Goal: Information Seeking & Learning: Learn about a topic

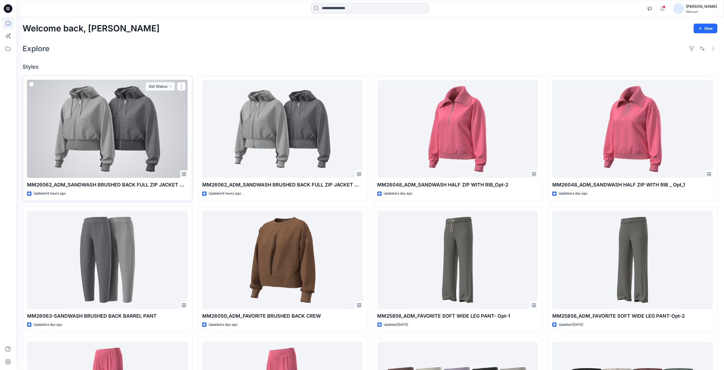
click at [104, 119] on div at bounding box center [107, 129] width 161 height 98
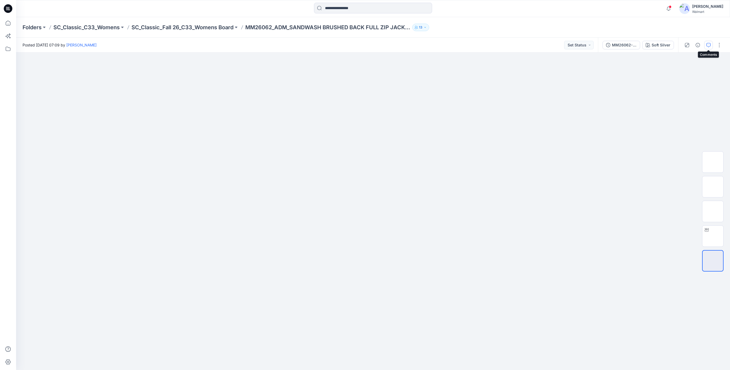
click at [710, 47] on button "button" at bounding box center [708, 45] width 9 height 9
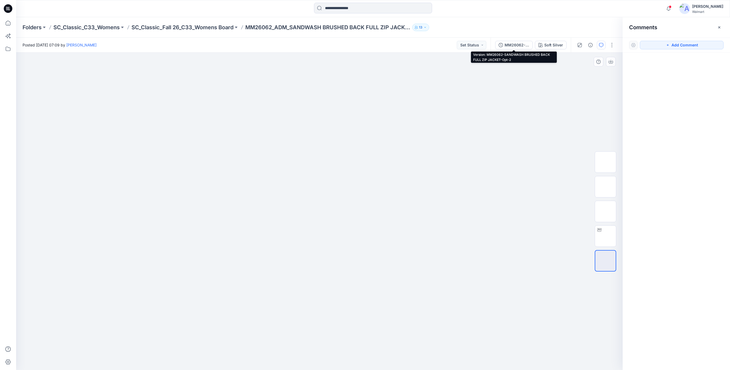
drag, startPoint x: 514, startPoint y: 46, endPoint x: 533, endPoint y: 56, distance: 21.4
click at [514, 47] on div "MM26062-SANDWASH BRUSHED BACK FULL ZIP JACKET-Opt-2" at bounding box center [516, 45] width 25 height 6
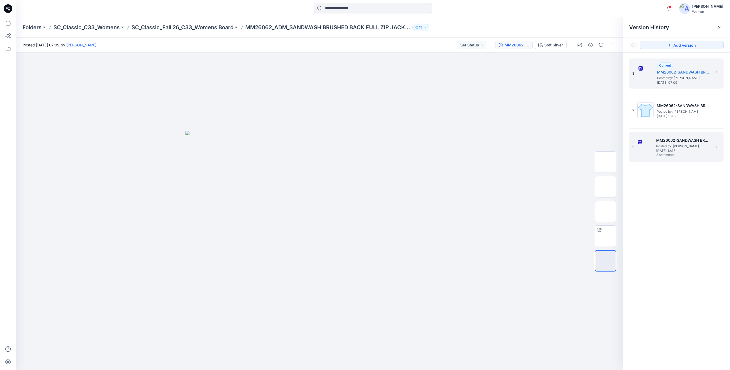
click at [675, 153] on span "[DATE] 12:13" at bounding box center [683, 151] width 54 height 4
click at [587, 87] on div at bounding box center [319, 211] width 606 height 317
click at [602, 46] on icon "button" at bounding box center [601, 45] width 4 height 4
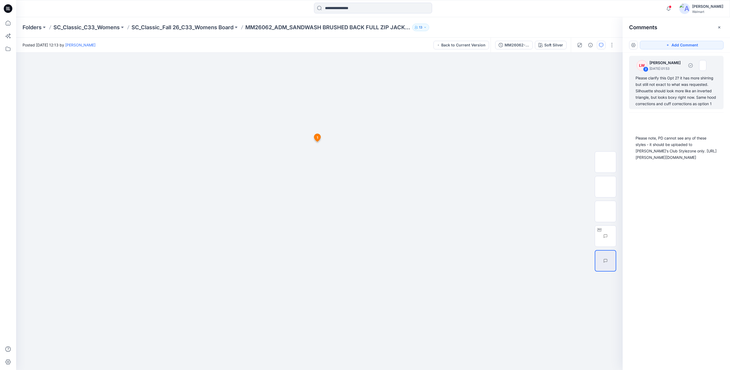
click at [662, 82] on div "Please clarify this Opt 2? it has more shirring but still not exact to what was…" at bounding box center [676, 91] width 82 height 32
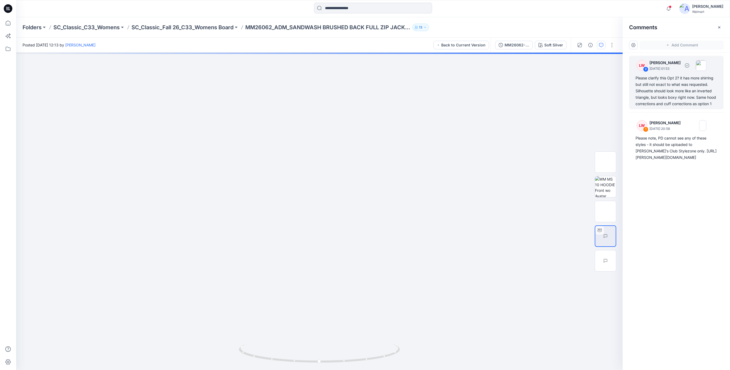
click at [650, 90] on div "Please clarify this Opt 2? it has more shirring but still not exact to what was…" at bounding box center [676, 91] width 82 height 32
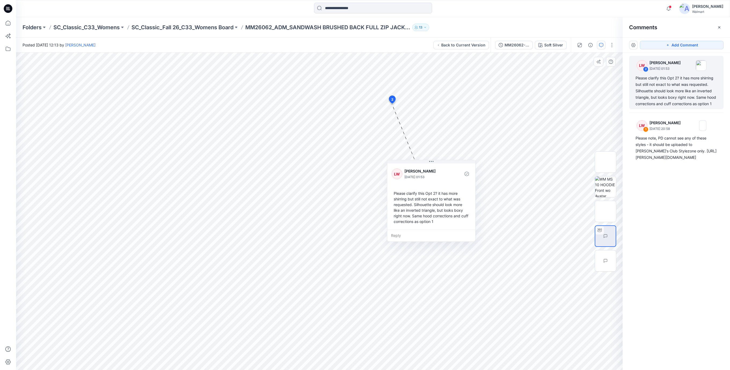
drag, startPoint x: 431, startPoint y: 161, endPoint x: 434, endPoint y: 215, distance: 53.7
click at [434, 215] on div "Please clarify this Opt 2? it has more shirring but still not exact to what was…" at bounding box center [430, 207] width 79 height 38
click at [659, 147] on div "Please note, PD cannot see any of these styles - it should be uploaded to [PERS…" at bounding box center [676, 148] width 82 height 26
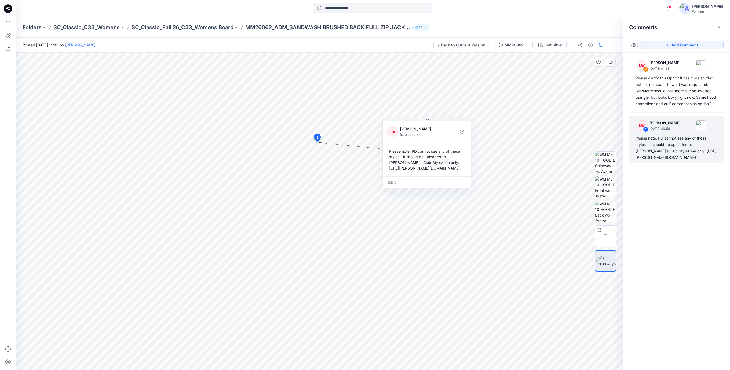
drag, startPoint x: 366, startPoint y: 186, endPoint x: 460, endPoint y: 153, distance: 99.8
click at [439, 159] on div "Please note, PD cannot see any of these styles - it should be uploaded to [PERS…" at bounding box center [426, 159] width 79 height 27
click at [668, 93] on div "Please clarify this Opt 2? it has more shirring but still not exact to what was…" at bounding box center [676, 91] width 82 height 32
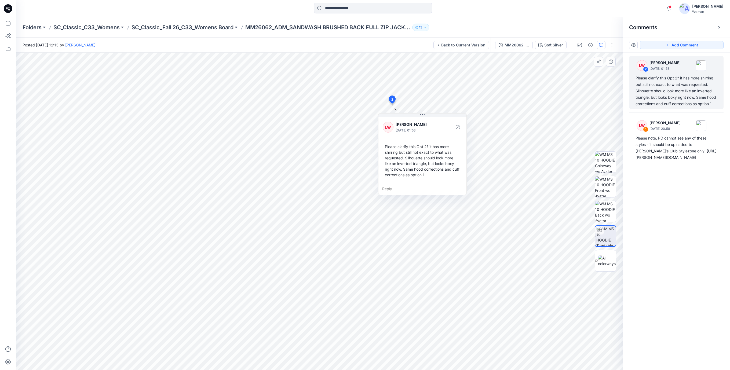
drag, startPoint x: 415, startPoint y: 163, endPoint x: 411, endPoint y: 170, distance: 7.6
click at [411, 170] on div "Please clarify this Opt 2? it has more shirring but still not exact to what was…" at bounding box center [421, 161] width 79 height 38
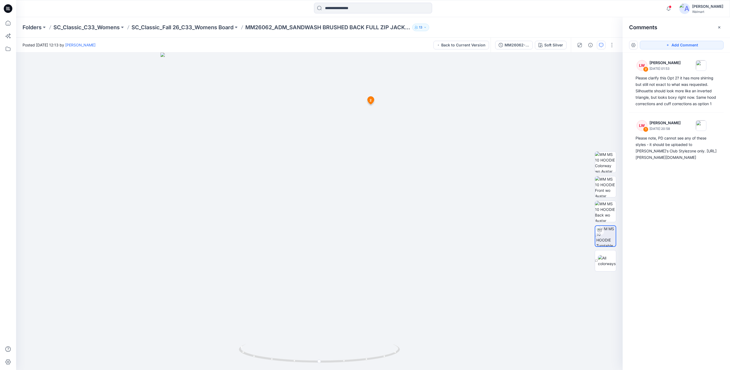
click at [10, 9] on icon at bounding box center [8, 8] width 9 height 9
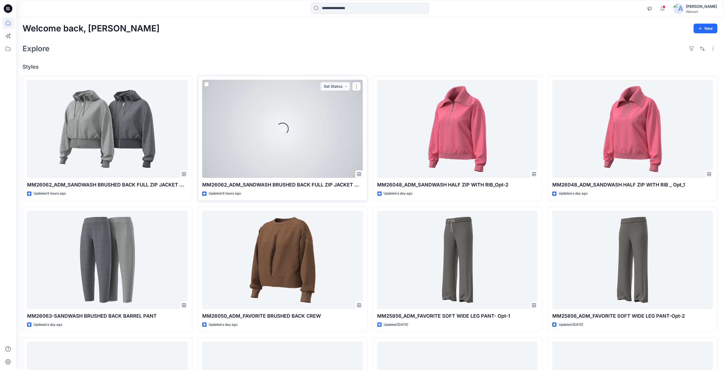
click at [319, 145] on div "Loading..." at bounding box center [282, 129] width 161 height 98
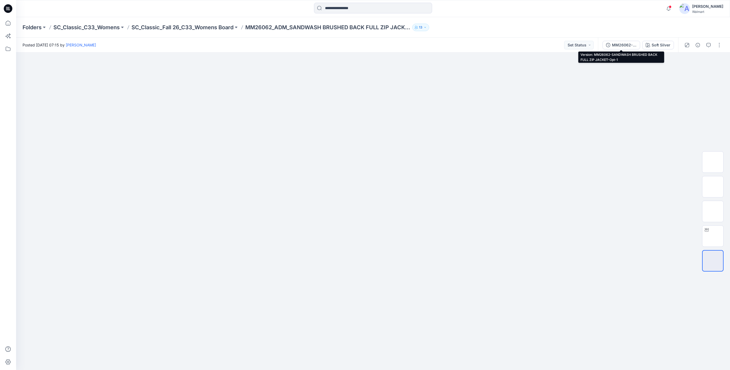
click at [629, 45] on div "MM26062-SANDWASH BRUSHED BACK FULL ZIP JACKET-Opt-1" at bounding box center [624, 45] width 25 height 6
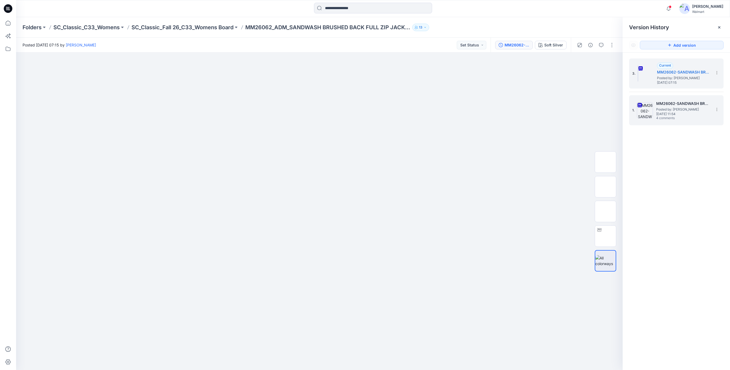
click at [677, 108] on span "Posted by: [PERSON_NAME]" at bounding box center [683, 109] width 54 height 5
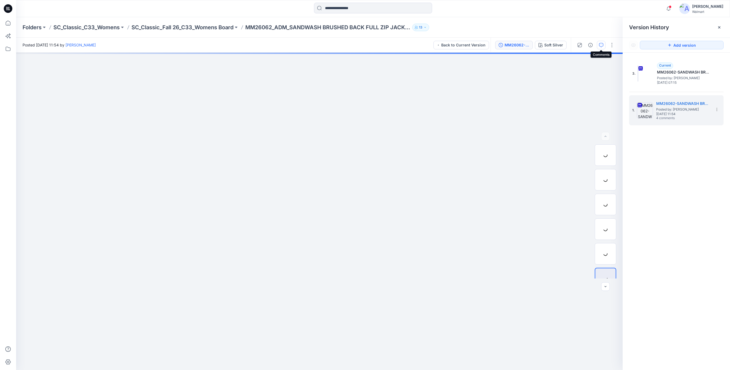
click at [599, 45] on icon "button" at bounding box center [601, 45] width 4 height 4
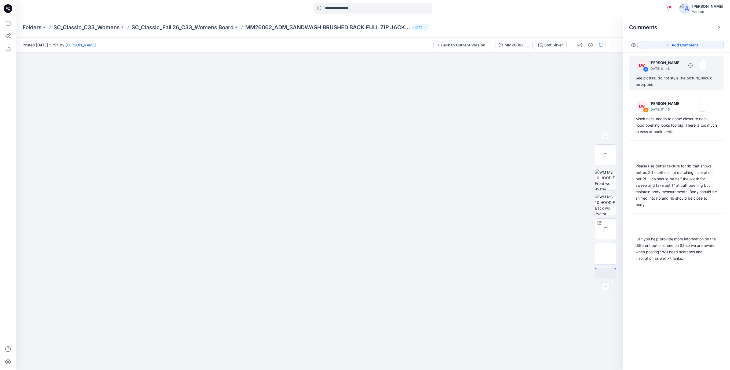
click at [645, 81] on div "See picture, do not style like picture, should be zipped" at bounding box center [676, 81] width 82 height 13
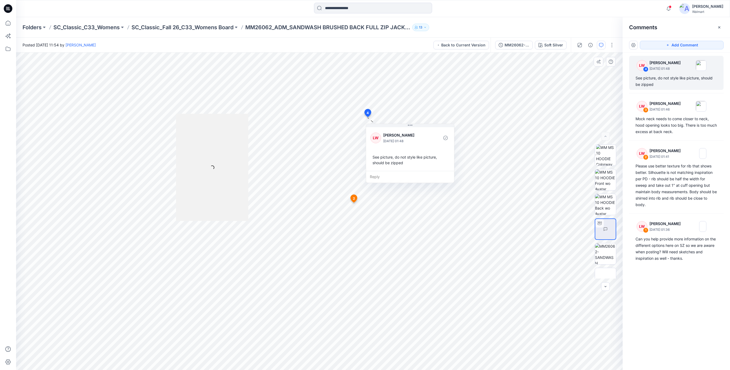
drag, startPoint x: 413, startPoint y: 162, endPoint x: 417, endPoint y: 167, distance: 7.0
click at [418, 166] on div "See picture, do not style like picture, should be zipped" at bounding box center [409, 160] width 79 height 16
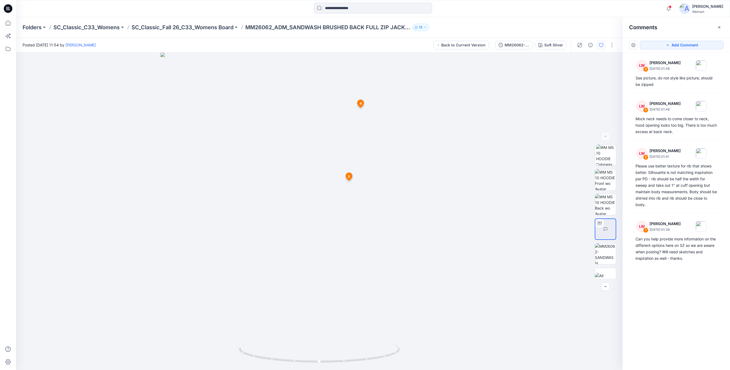
click at [5, 11] on icon at bounding box center [8, 8] width 9 height 17
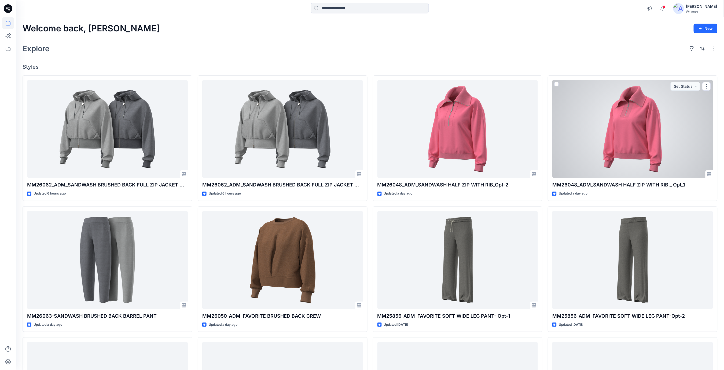
click at [626, 152] on div at bounding box center [632, 129] width 161 height 98
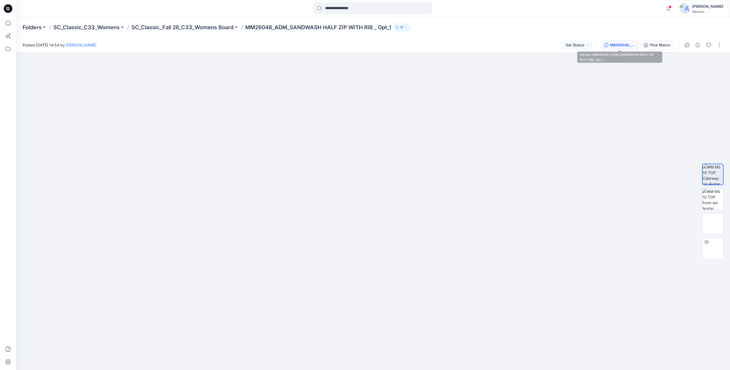
click at [623, 46] on div "MM26048_ADM_SANDWASH HALF ZIP WITH RIB_Opt-1" at bounding box center [622, 45] width 25 height 6
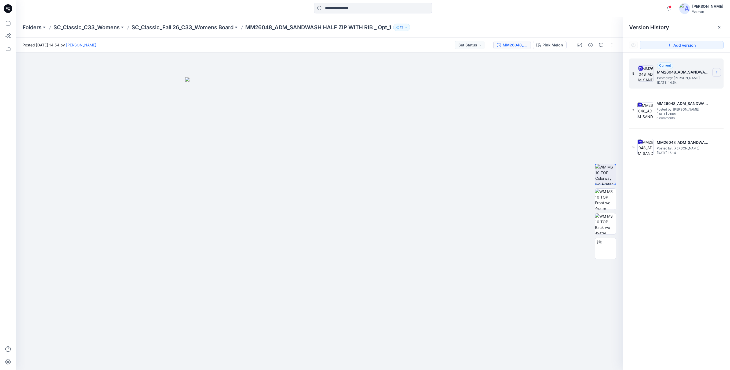
click at [717, 73] on icon at bounding box center [716, 73] width 4 height 4
click at [690, 83] on span "Download Source BW File" at bounding box center [689, 83] width 45 height 6
click at [235, 104] on img at bounding box center [319, 223] width 268 height 293
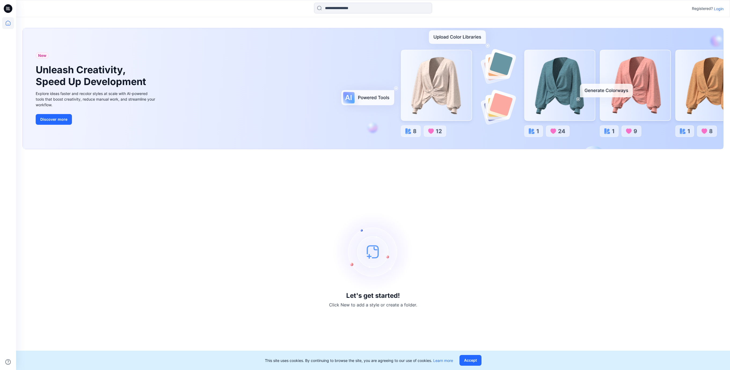
click at [352, 196] on div "Let's get started! Click New to add a style or create a folder." at bounding box center [373, 260] width 701 height 208
click at [719, 8] on p "Login" at bounding box center [718, 9] width 10 height 6
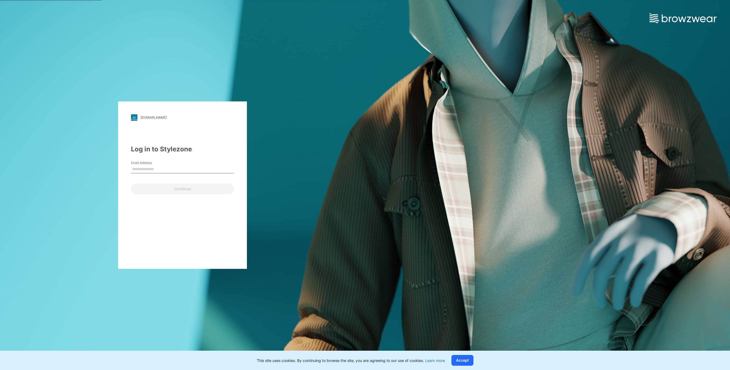
click at [152, 173] on input "Email Address" at bounding box center [182, 169] width 103 height 8
type input "**********"
click at [155, 189] on button "Continue" at bounding box center [182, 188] width 103 height 11
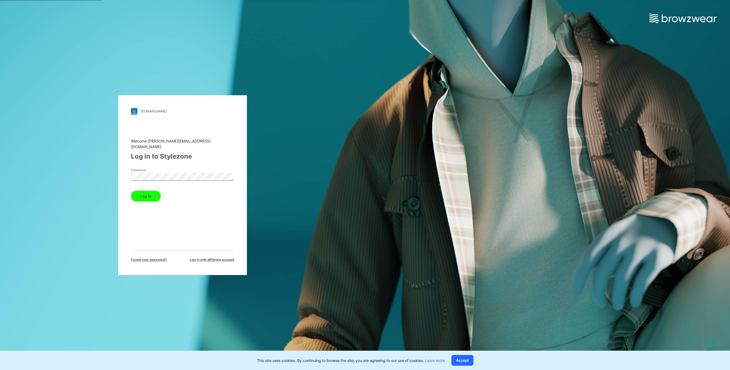
click at [149, 197] on button "Log in" at bounding box center [146, 196] width 30 height 11
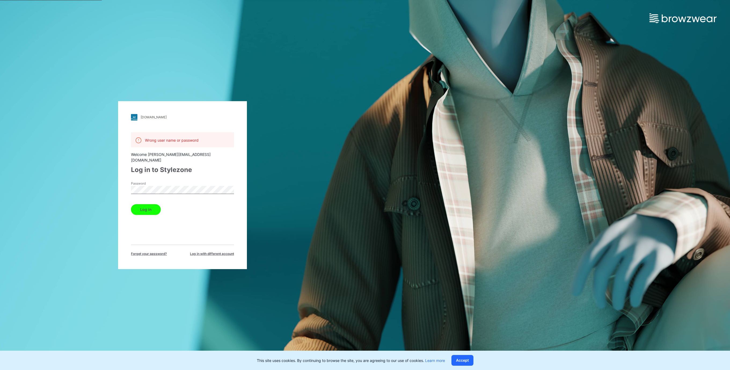
click at [154, 204] on button "Log in" at bounding box center [146, 209] width 30 height 11
click at [305, 168] on div "walmart.stylezone.com Loading... Wrong user name or password Welcome rajesh.kum…" at bounding box center [182, 185] width 365 height 370
click at [146, 204] on button "Log in" at bounding box center [146, 209] width 30 height 11
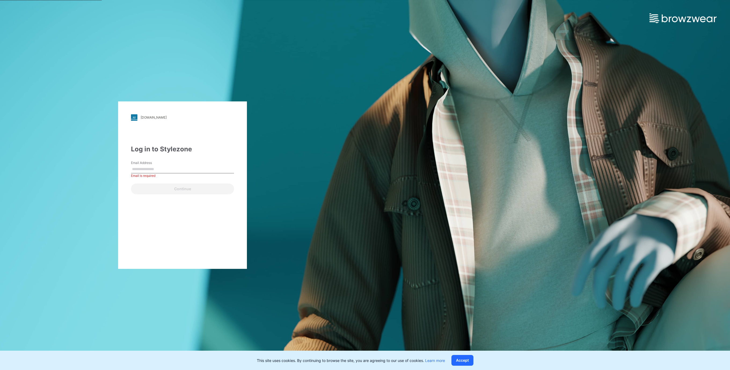
paste input "**********"
type input "**********"
click at [131, 183] on button "Continue" at bounding box center [182, 188] width 103 height 11
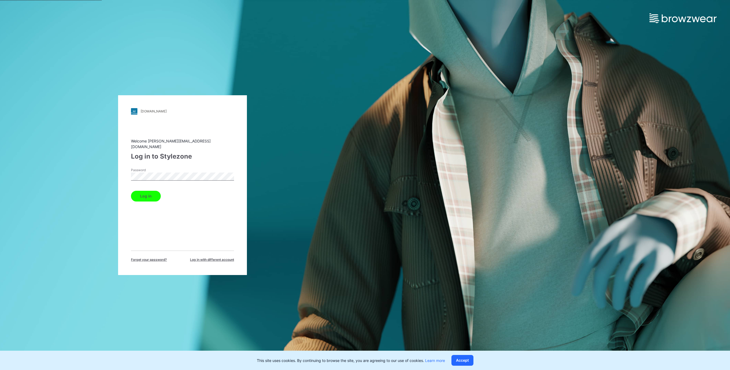
click at [131, 191] on button "Log in" at bounding box center [146, 196] width 30 height 11
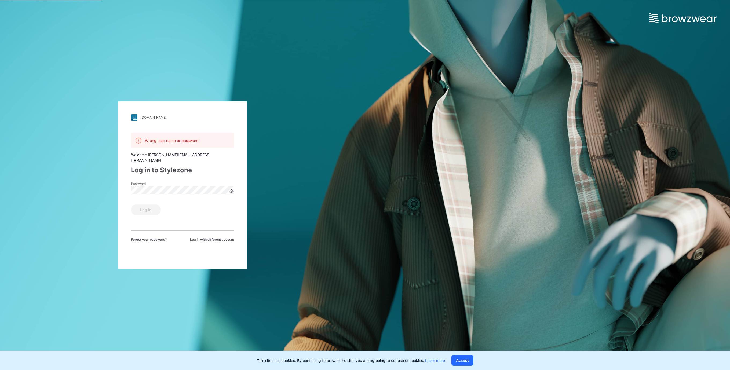
click at [232, 190] on icon at bounding box center [231, 190] width 1 height 1
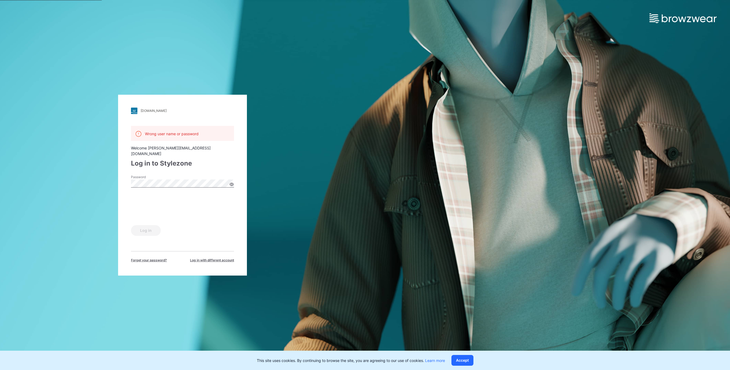
click at [299, 114] on div "walmart.stylezone.com Loading... Wrong user name or password Welcome rajesh.kum…" at bounding box center [182, 185] width 365 height 370
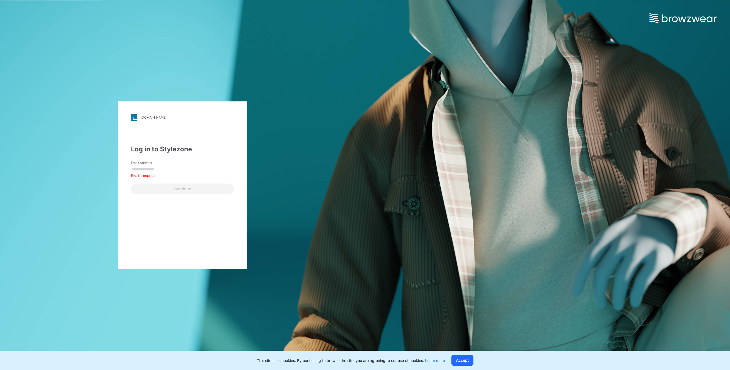
click at [262, 61] on div "walmart.stylezone.com Loading... Log in to Stylezone Email Address Email is req…" at bounding box center [182, 185] width 365 height 370
click at [206, 156] on div "Log in to Stylezone Email Address Email is required Continue" at bounding box center [182, 169] width 103 height 50
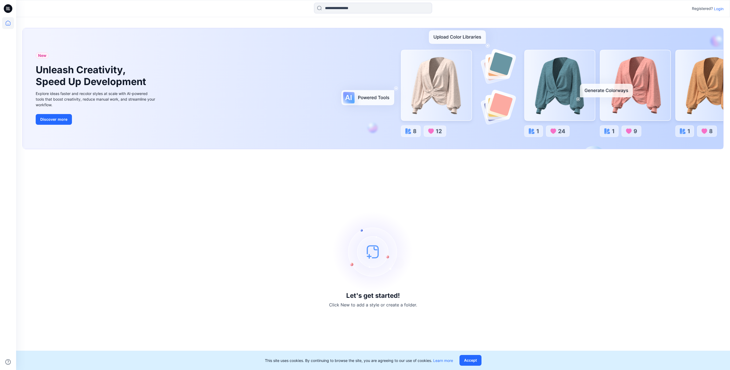
click at [616, 207] on div "Let's get started! Click New to add a style or create a folder." at bounding box center [373, 260] width 701 height 208
click at [717, 7] on p "Login" at bounding box center [718, 9] width 10 height 6
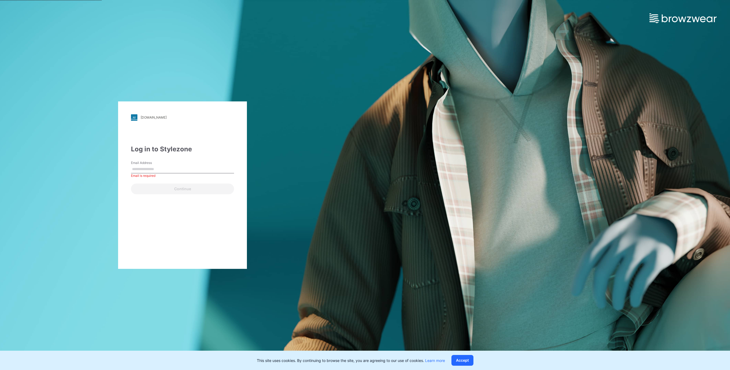
paste input "**********"
type input "**********"
click at [164, 191] on button "Continue" at bounding box center [182, 188] width 103 height 11
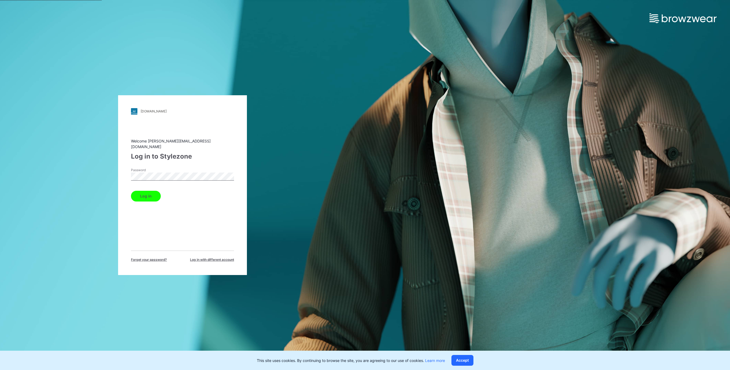
click at [154, 197] on button "Log in" at bounding box center [146, 196] width 30 height 11
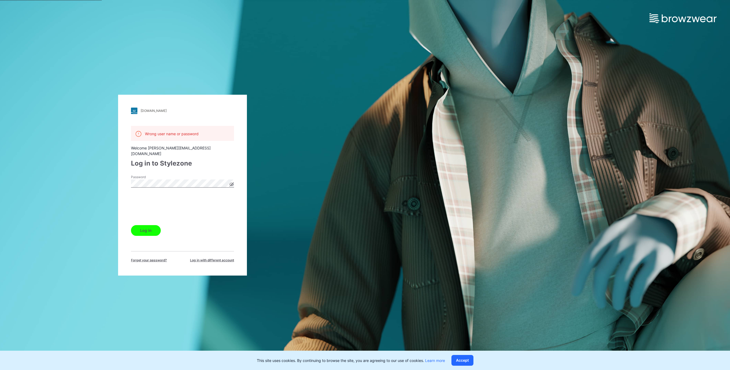
click at [148, 228] on button "Log in" at bounding box center [146, 230] width 30 height 11
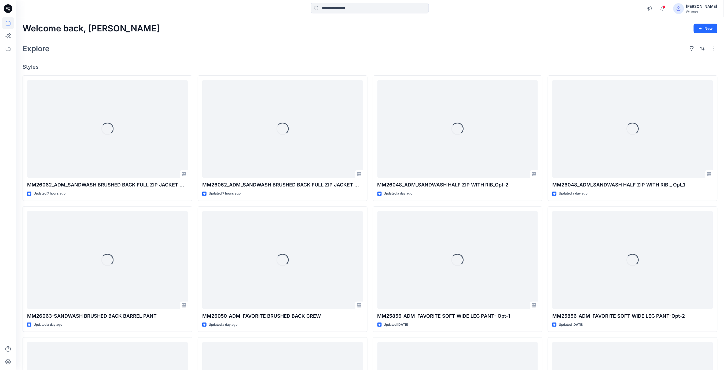
click at [335, 53] on div "Explore" at bounding box center [370, 48] width 695 height 13
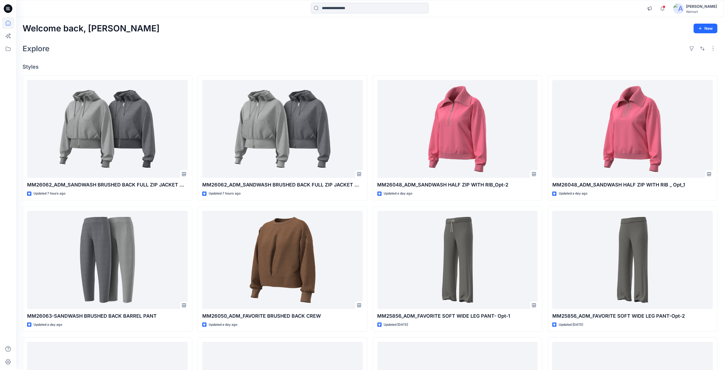
click at [301, 36] on div "Welcome back, Rajesh New Explore Styles MM26062_ADM_SANDWASH BRUSHED BACK FULL …" at bounding box center [370, 253] width 708 height 472
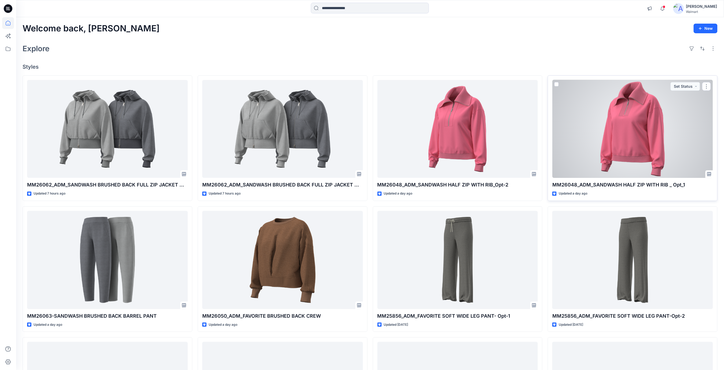
click at [631, 140] on div at bounding box center [632, 129] width 161 height 98
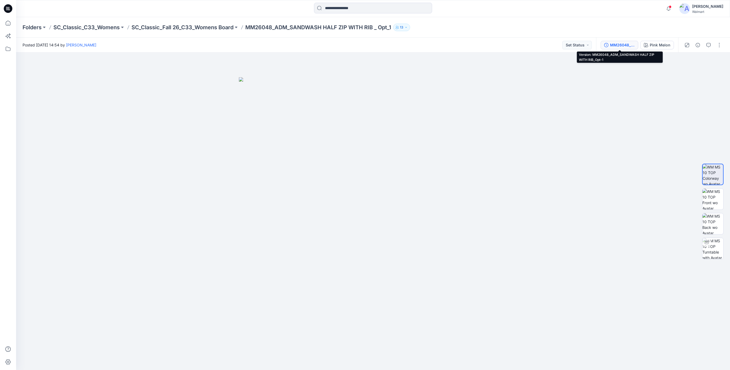
click at [621, 45] on div "MM26048_ADM_SANDWASH HALF ZIP WITH RIB_Opt-1" at bounding box center [622, 45] width 25 height 6
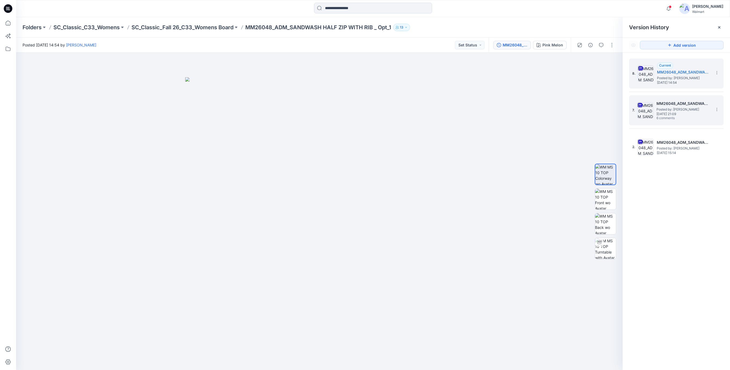
click at [676, 110] on span "Posted by: [PERSON_NAME]" at bounding box center [683, 109] width 54 height 5
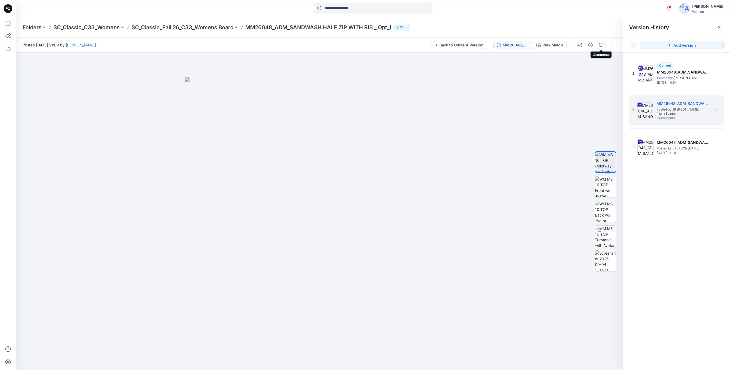
click at [601, 46] on icon "button" at bounding box center [601, 45] width 4 height 4
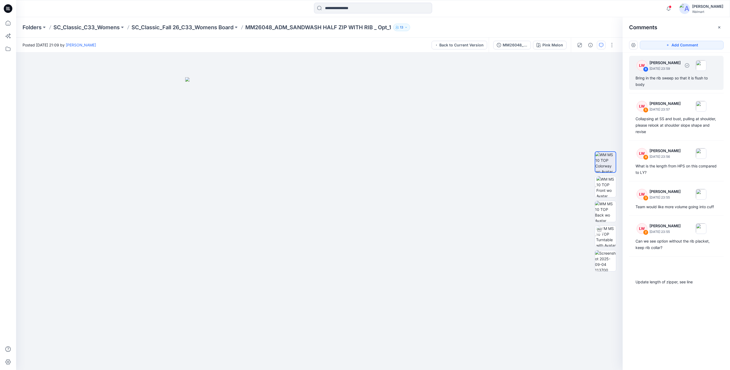
click at [640, 79] on div "Bring in the rib sweep so that it is flush to body" at bounding box center [676, 81] width 82 height 13
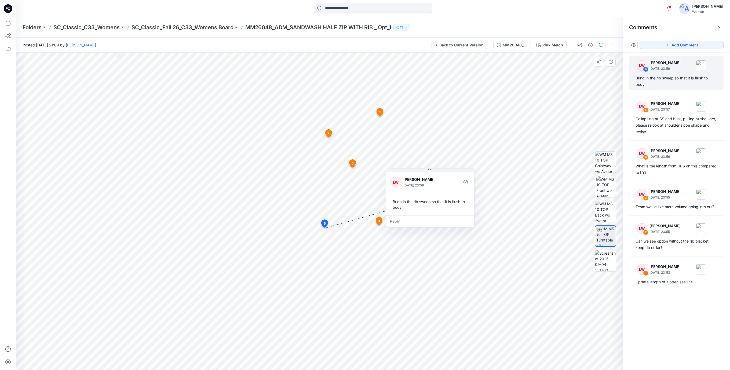
drag, startPoint x: 375, startPoint y: 264, endPoint x: 427, endPoint y: 216, distance: 70.8
click at [427, 216] on div "Reply" at bounding box center [430, 221] width 88 height 12
click at [645, 120] on div "Collapsing at SS and bust, pulling at shoulder, please relook at shoulder slope…" at bounding box center [676, 125] width 82 height 19
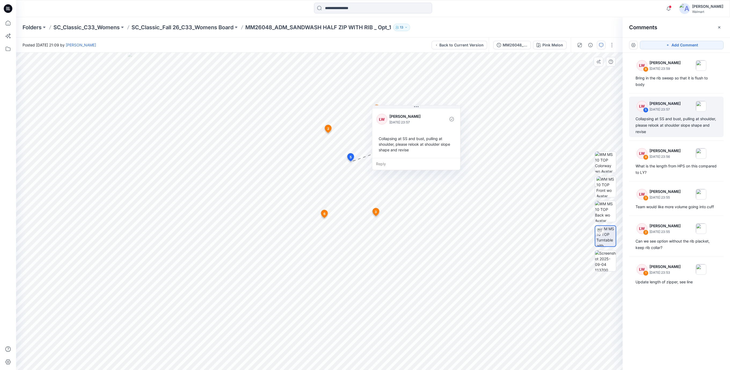
drag, startPoint x: 398, startPoint y: 190, endPoint x: 414, endPoint y: 143, distance: 49.9
click at [414, 143] on div "Collapsing at SS and bust, pulling at shoulder, please relook at shoulder slope…" at bounding box center [415, 144] width 79 height 21
click at [659, 166] on div "What is the length from HPS on this compared to LY?" at bounding box center [676, 169] width 82 height 13
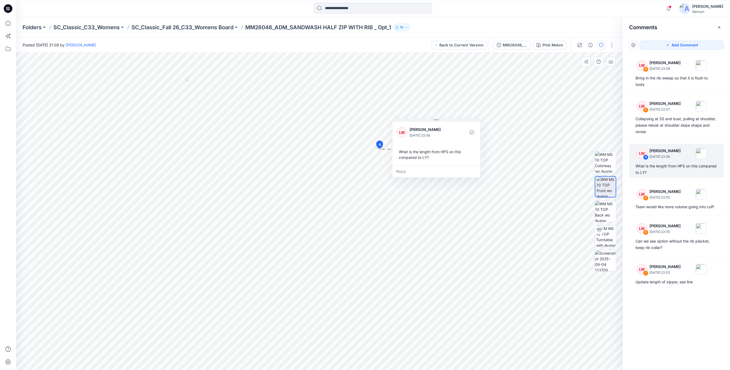
drag, startPoint x: 393, startPoint y: 200, endPoint x: 414, endPoint y: 167, distance: 39.1
click at [414, 167] on div "Reply" at bounding box center [436, 171] width 88 height 12
click at [669, 204] on div "Team would like more volume going into cuff" at bounding box center [676, 207] width 82 height 6
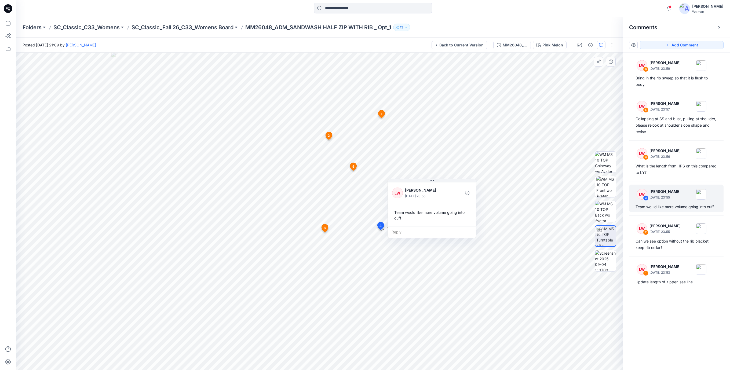
drag, startPoint x: 396, startPoint y: 258, endPoint x: 405, endPoint y: 216, distance: 43.1
click at [405, 216] on div "Team would like more volume going into cuff" at bounding box center [431, 215] width 79 height 16
click at [413, 224] on div "Reply" at bounding box center [430, 230] width 88 height 12
click at [668, 238] on div "Can we see option without the rib placket, keep rib collar?" at bounding box center [676, 244] width 82 height 13
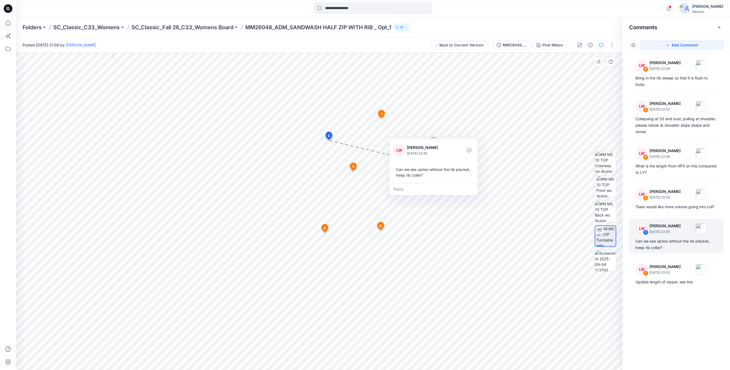
drag, startPoint x: 374, startPoint y: 175, endPoint x: 443, endPoint y: 168, distance: 69.2
click at [443, 168] on div "Can we see option without the rib placket, keep rib collar?" at bounding box center [433, 172] width 79 height 16
drag, startPoint x: 444, startPoint y: 187, endPoint x: 436, endPoint y: 189, distance: 8.5
click at [436, 189] on div "Reply" at bounding box center [425, 191] width 88 height 12
click at [679, 275] on div "LW 1 Libby Wilson September 04, 2025 23:53" at bounding box center [669, 269] width 74 height 15
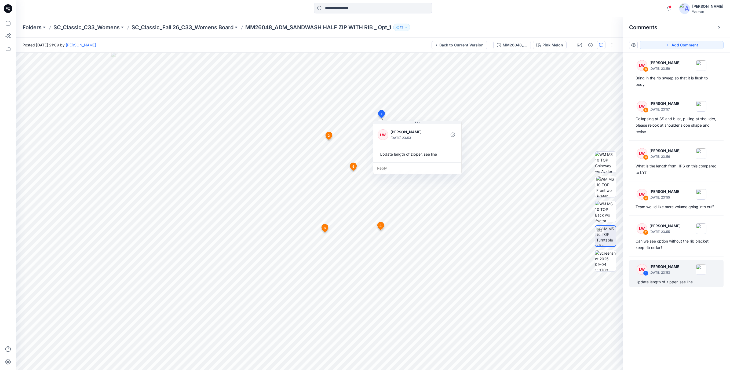
drag, startPoint x: 679, startPoint y: 275, endPoint x: 673, endPoint y: 282, distance: 9.7
click at [673, 282] on div "Update length of zipper, see line" at bounding box center [676, 282] width 82 height 6
click at [401, 154] on div "Update length of zipper, see line" at bounding box center [416, 154] width 79 height 10
click at [13, 12] on div at bounding box center [7, 8] width 17 height 17
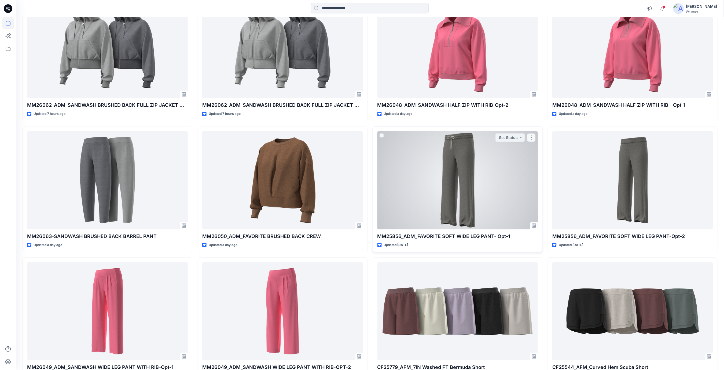
scroll to position [119, 0]
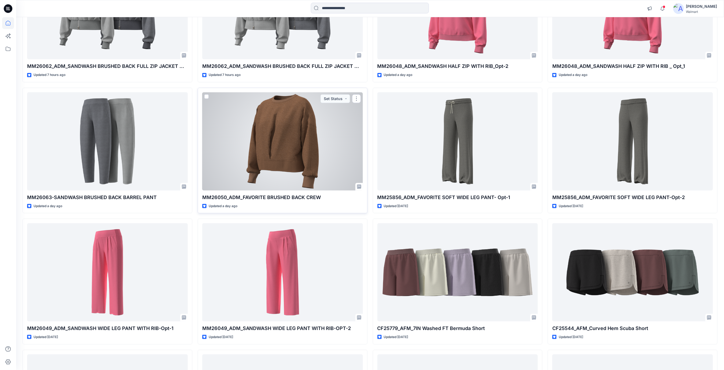
click at [268, 135] on div at bounding box center [282, 141] width 161 height 98
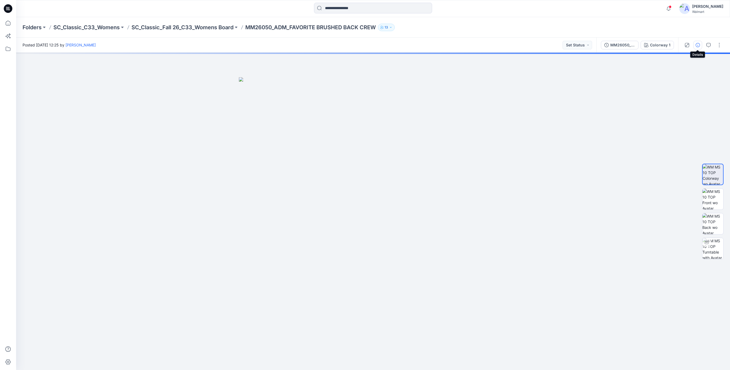
click at [697, 44] on icon "button" at bounding box center [697, 45] width 4 height 4
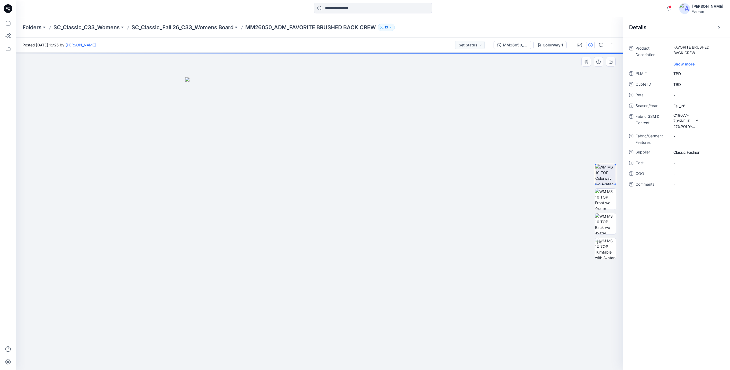
click at [550, 94] on div at bounding box center [319, 211] width 606 height 317
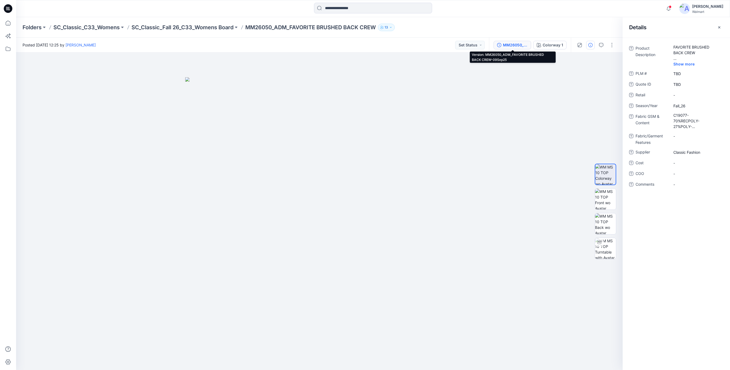
click at [511, 47] on div "MM26050_ADM_FAVORITE BRUSHED BACK CREW-09Sep25" at bounding box center [515, 45] width 25 height 6
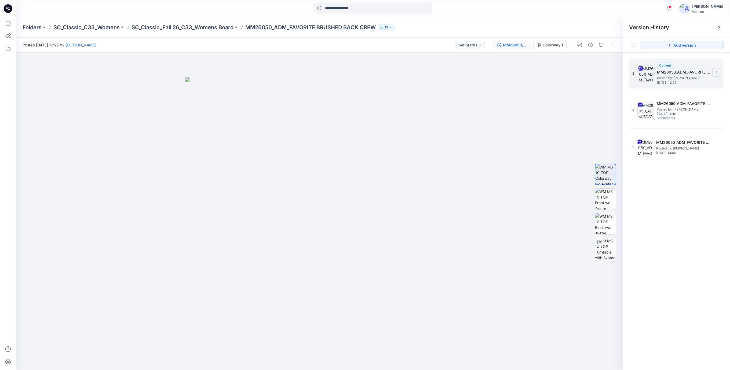
click at [716, 75] on section at bounding box center [716, 72] width 9 height 9
click at [679, 84] on span "Download Source BW File" at bounding box center [689, 83] width 45 height 6
click at [5, 7] on icon at bounding box center [8, 8] width 9 height 9
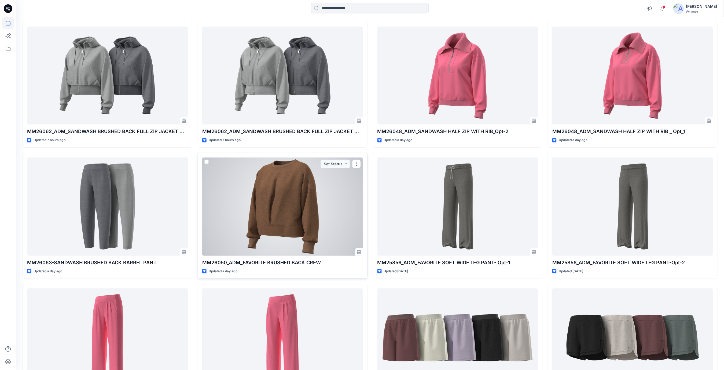
scroll to position [179, 0]
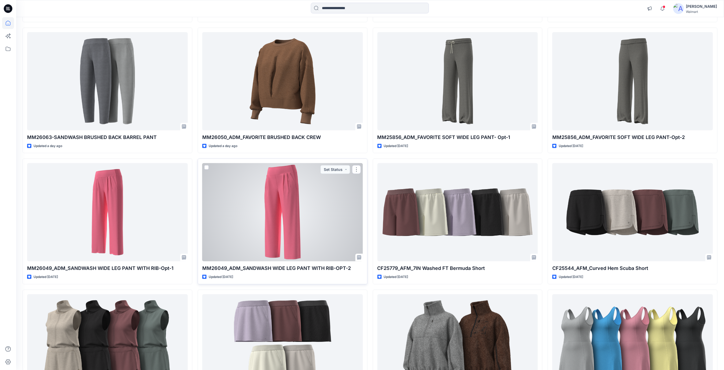
click at [274, 230] on div at bounding box center [282, 212] width 161 height 98
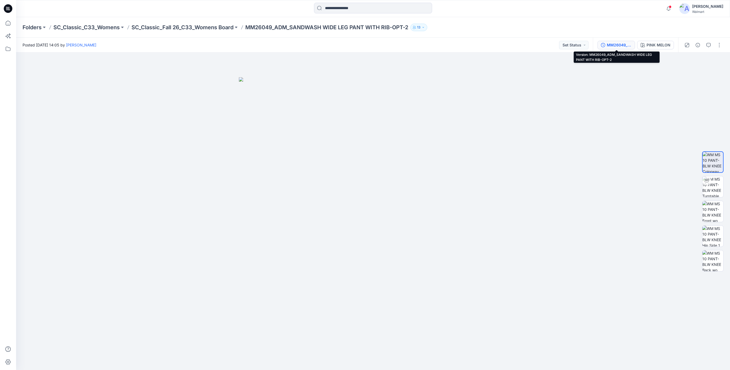
click at [617, 43] on div "MM26049_ADM_SANDWASH WIDE LEG PANT WITH RIB-OPT-2" at bounding box center [618, 45] width 25 height 6
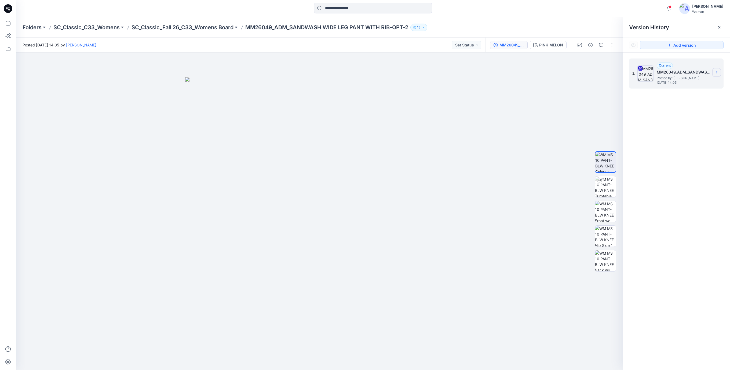
click at [717, 73] on icon at bounding box center [716, 73] width 4 height 4
click at [688, 84] on span "Download Source BW File" at bounding box center [689, 83] width 45 height 6
click at [9, 7] on icon at bounding box center [8, 7] width 3 height 0
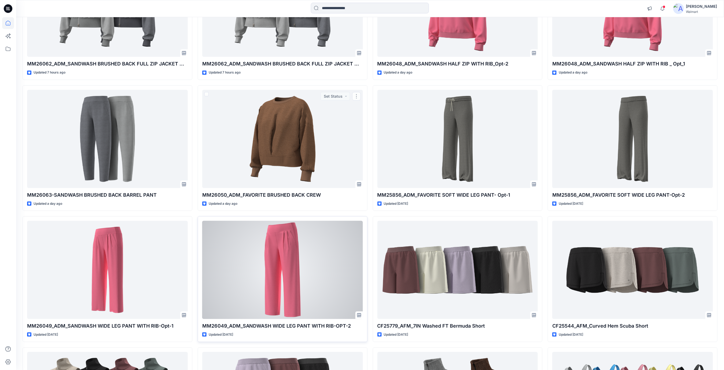
scroll to position [179, 0]
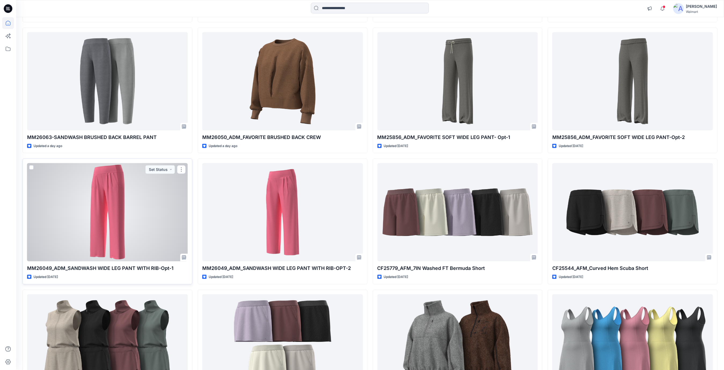
click at [79, 214] on div at bounding box center [107, 212] width 161 height 98
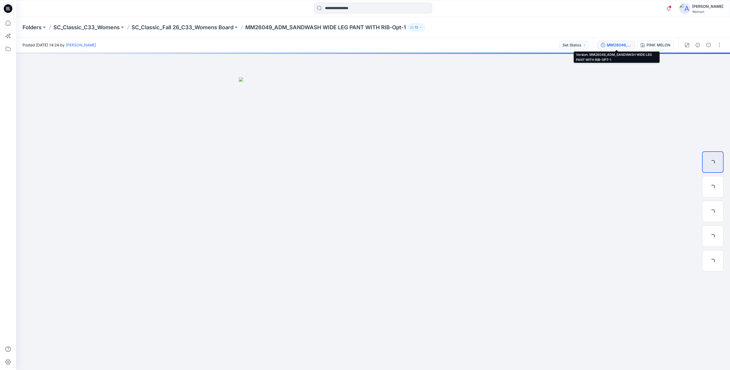
click at [617, 44] on div "MM26049_ADM_SANDWASH WIDE LEG PANT WITH RIB-OPT-1" at bounding box center [618, 45] width 25 height 6
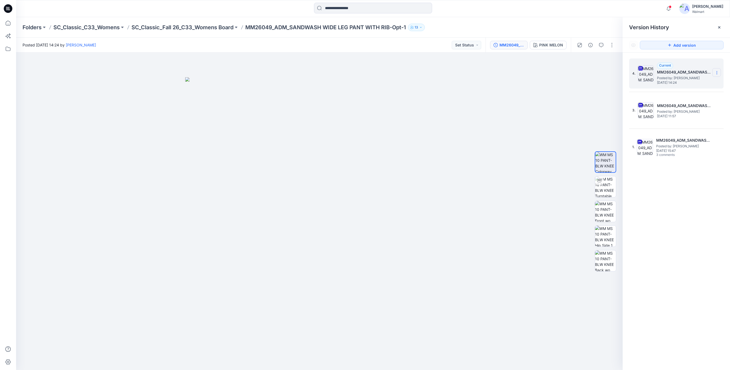
click at [716, 74] on icon at bounding box center [716, 73] width 4 height 4
click at [682, 85] on span "Download Source BW File" at bounding box center [689, 83] width 45 height 6
